Goal: Information Seeking & Learning: Learn about a topic

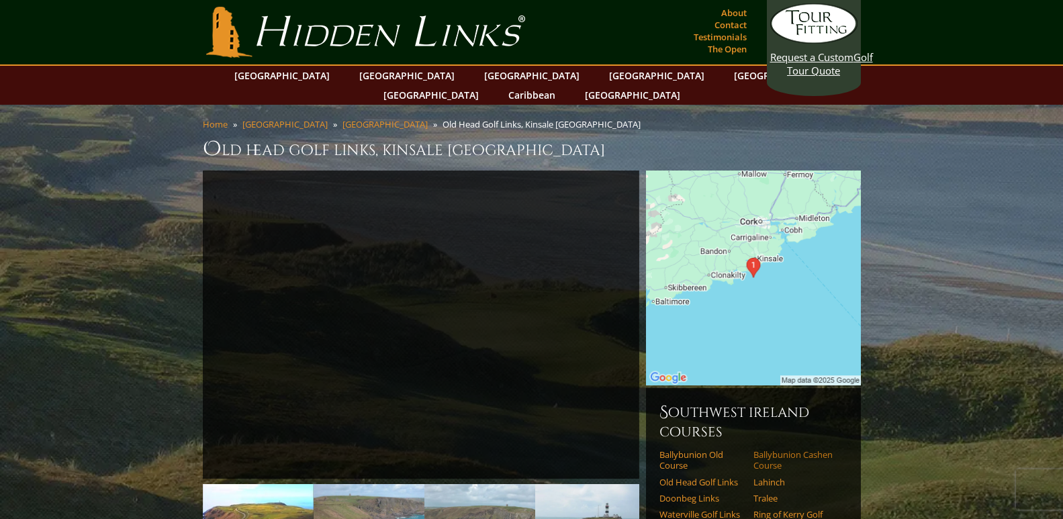
click at [776, 449] on link "Ballybunion Cashen Course" at bounding box center [796, 460] width 85 height 22
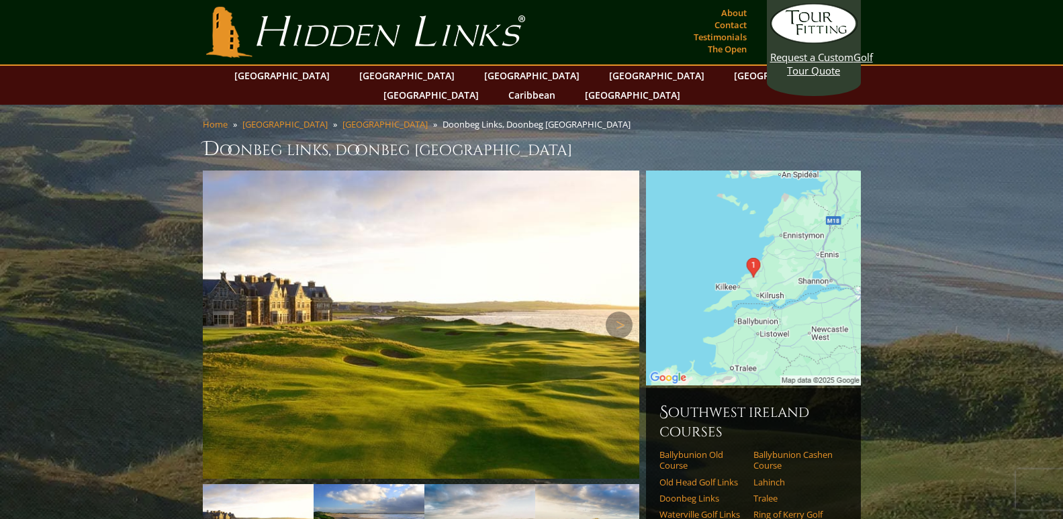
click at [298, 422] on img at bounding box center [421, 325] width 437 height 308
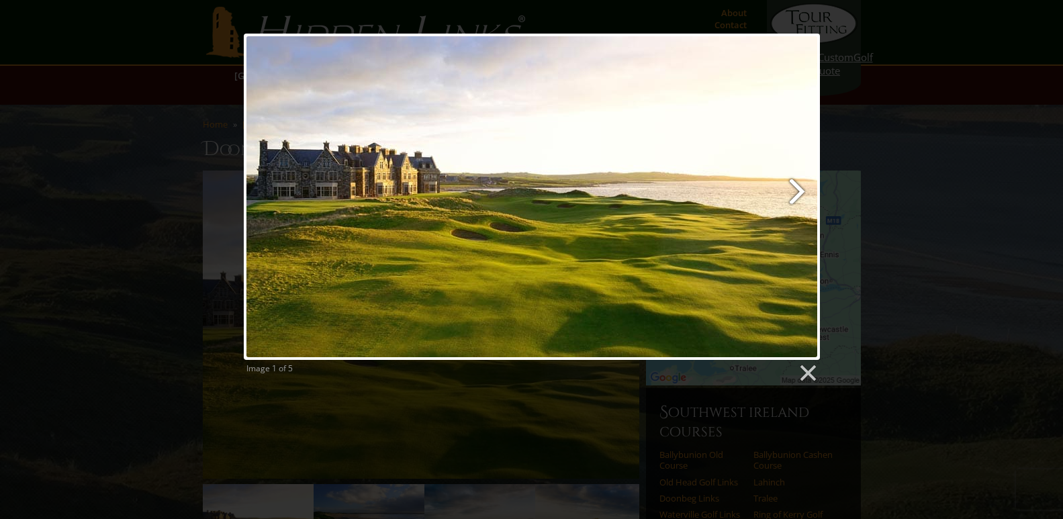
click at [792, 194] on link at bounding box center [635, 197] width 369 height 326
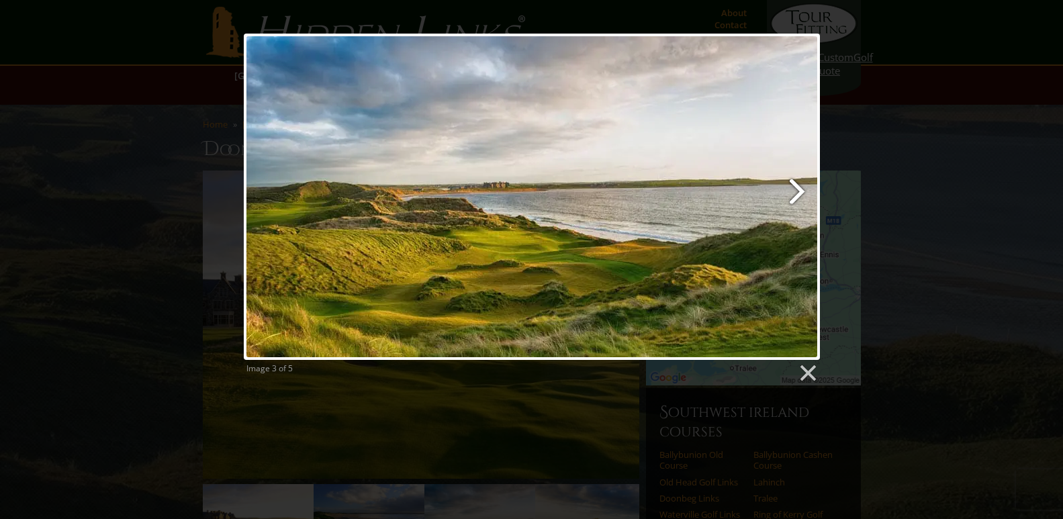
click at [792, 194] on link at bounding box center [635, 197] width 369 height 326
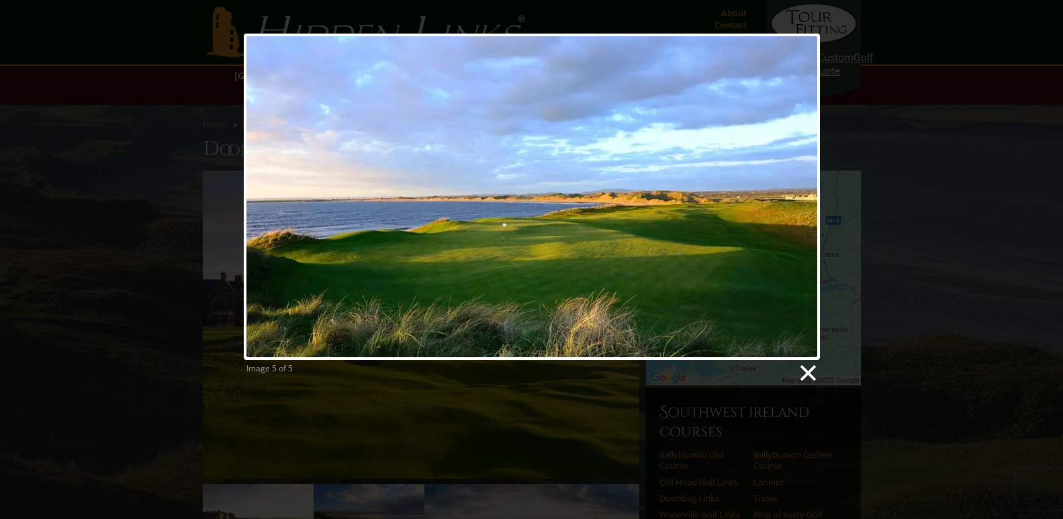
click at [811, 371] on link at bounding box center [807, 373] width 20 height 20
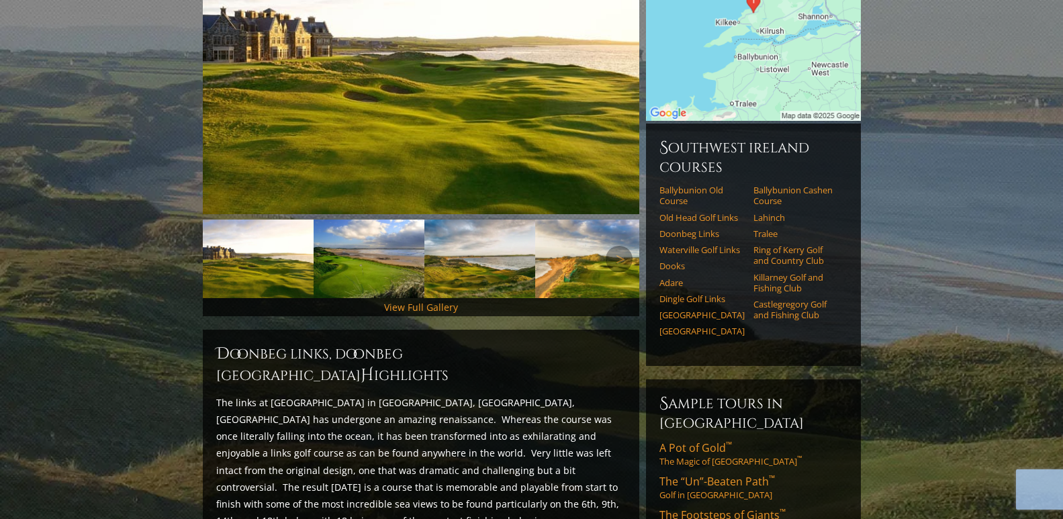
scroll to position [269, 0]
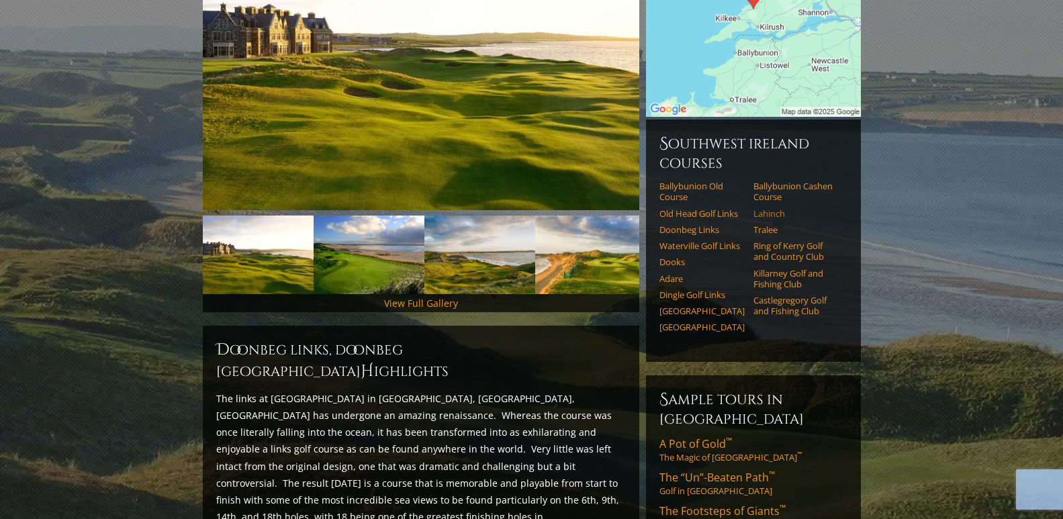
click at [764, 208] on link "Lahinch" at bounding box center [796, 213] width 85 height 11
